Goal: Navigation & Orientation: Find specific page/section

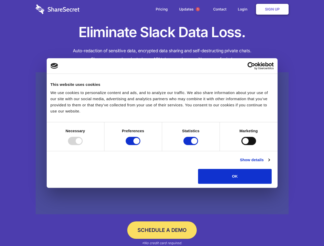
click at [83, 145] on div at bounding box center [75, 141] width 15 height 8
click at [140, 145] on input "Preferences" at bounding box center [133, 141] width 15 height 8
checkbox input "false"
click at [191, 145] on input "Statistics" at bounding box center [190, 141] width 15 height 8
checkbox input "false"
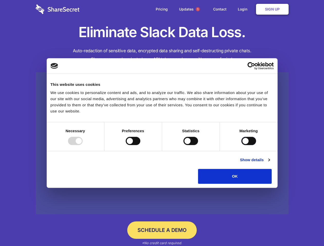
click at [241, 145] on input "Marketing" at bounding box center [248, 141] width 15 height 8
checkbox input "true"
click at [269, 163] on link "Show details" at bounding box center [255, 160] width 30 height 6
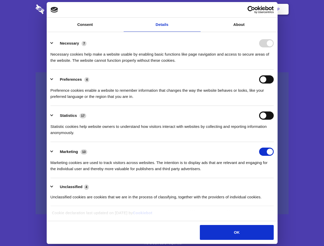
click at [274, 142] on li "Statistics 17 Statistic cookies help website owners to understand how visitors …" at bounding box center [162, 124] width 223 height 36
click at [197, 9] on span "1" at bounding box center [198, 9] width 4 height 4
